Goal: Obtain resource: Obtain resource

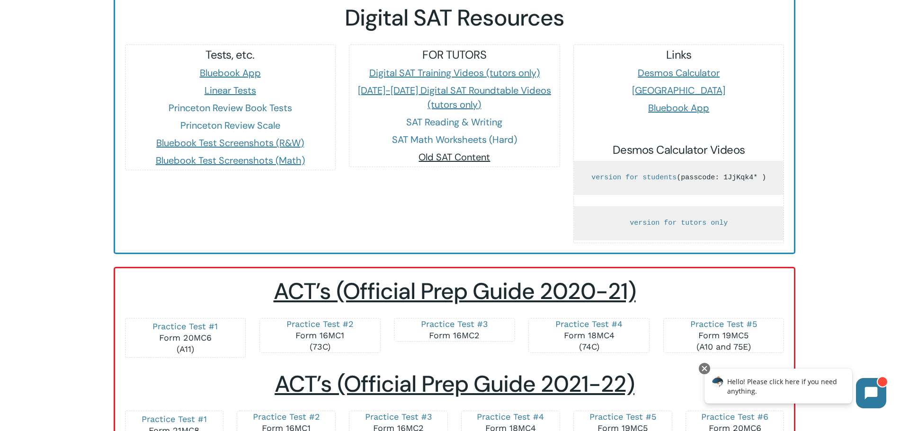
scroll to position [878, 0]
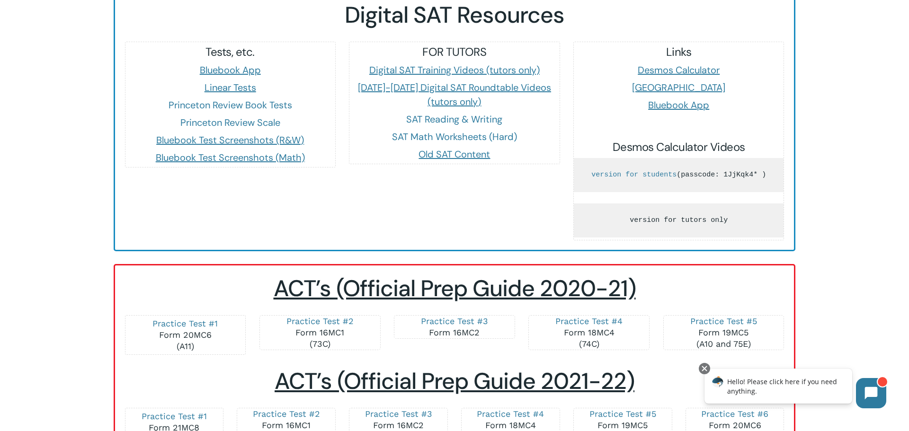
click at [688, 221] on link "version for tutors only" at bounding box center [679, 220] width 98 height 8
click at [677, 171] on link "version for students" at bounding box center [634, 175] width 85 height 8
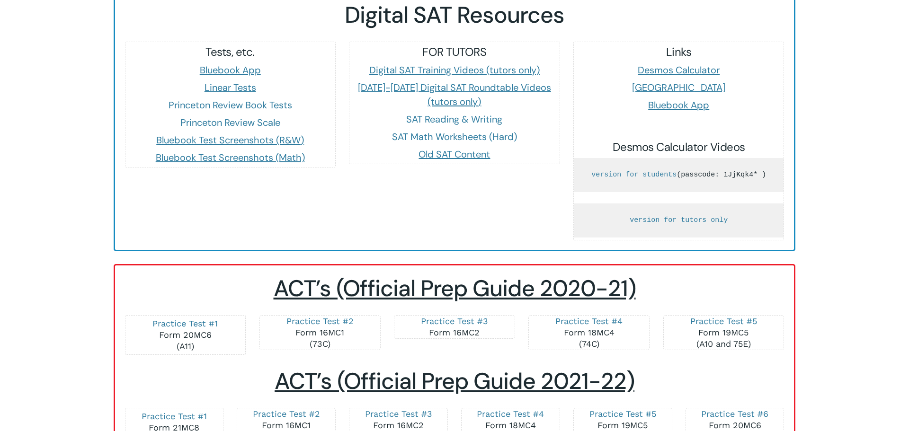
scroll to position [878, 0]
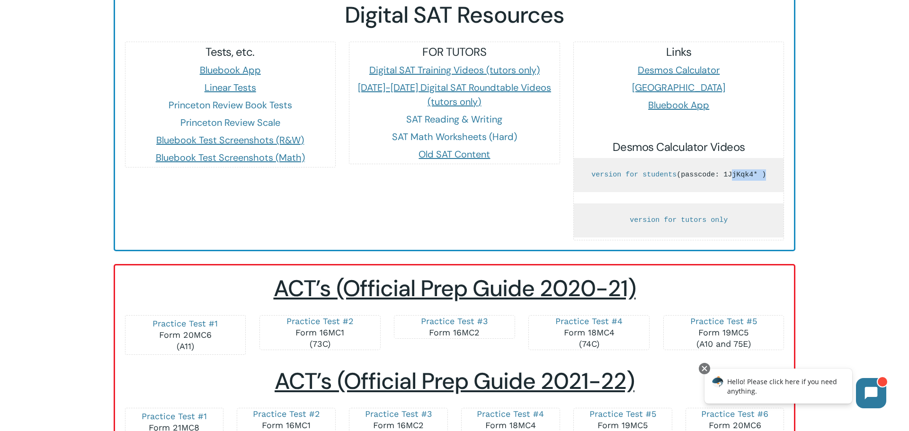
drag, startPoint x: 716, startPoint y: 177, endPoint x: 681, endPoint y: 176, distance: 35.1
click at [681, 176] on pre "version for students (passcode: 1JjKqk4* )" at bounding box center [679, 175] width 210 height 34
copy pre "1JjKqk4*"
click at [677, 171] on link "version for students" at bounding box center [634, 175] width 85 height 8
